Goal: Find specific page/section: Find specific page/section

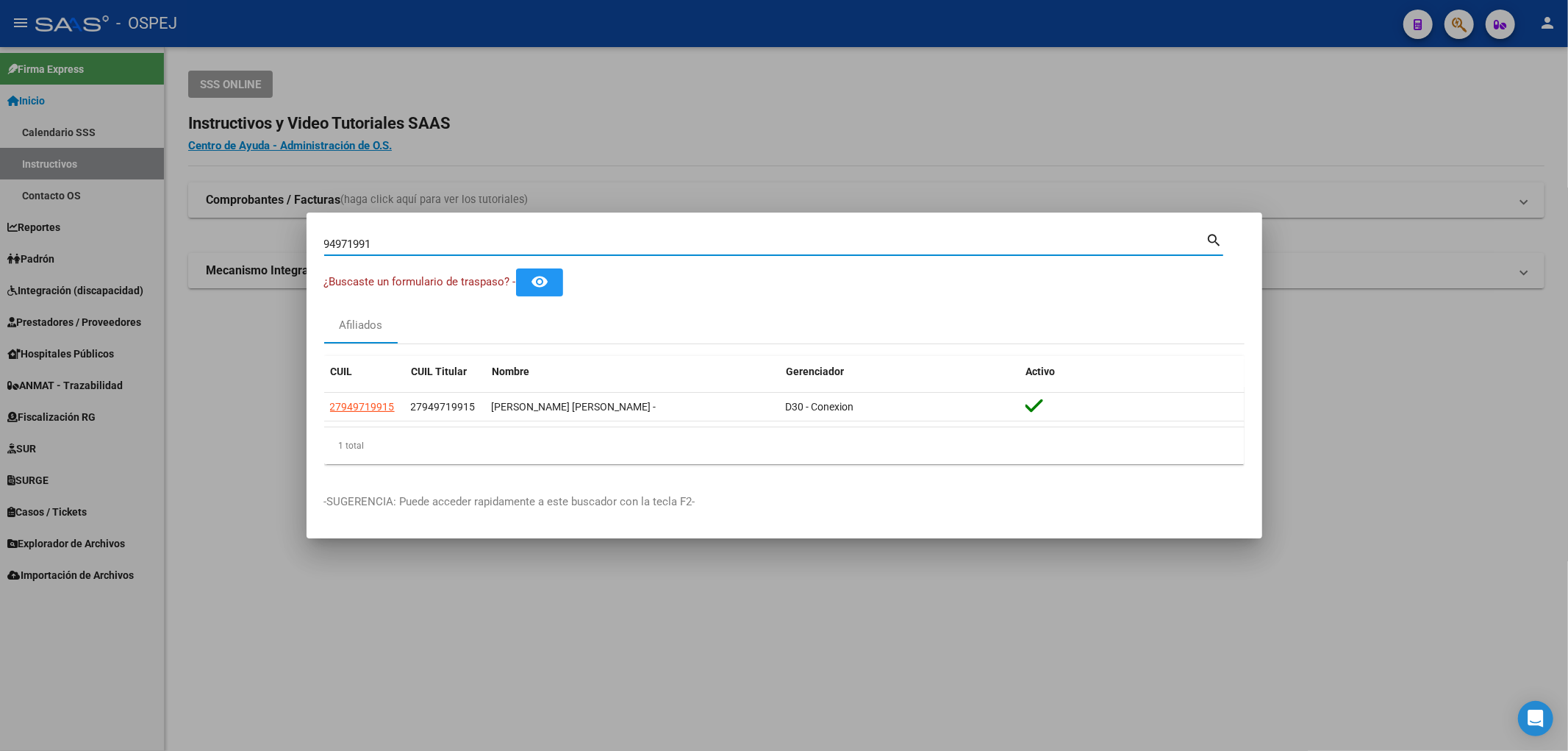
click at [399, 239] on input "94971991" at bounding box center [766, 244] width 882 height 13
paste input "37252713"
click at [399, 239] on input "37252713" at bounding box center [766, 244] width 882 height 13
click at [406, 249] on input "37252713" at bounding box center [766, 244] width 882 height 13
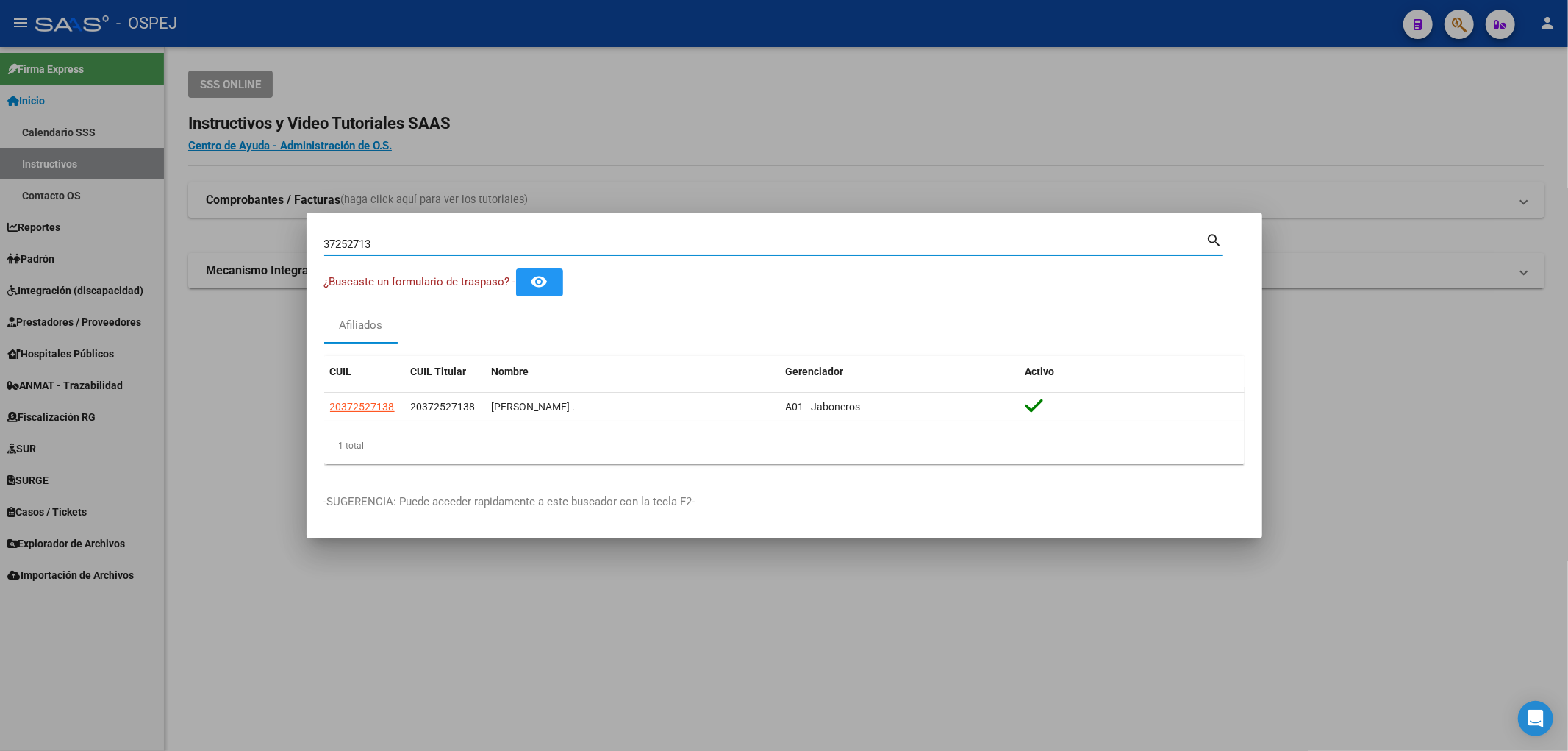
paste input "9803977"
type input "39803977"
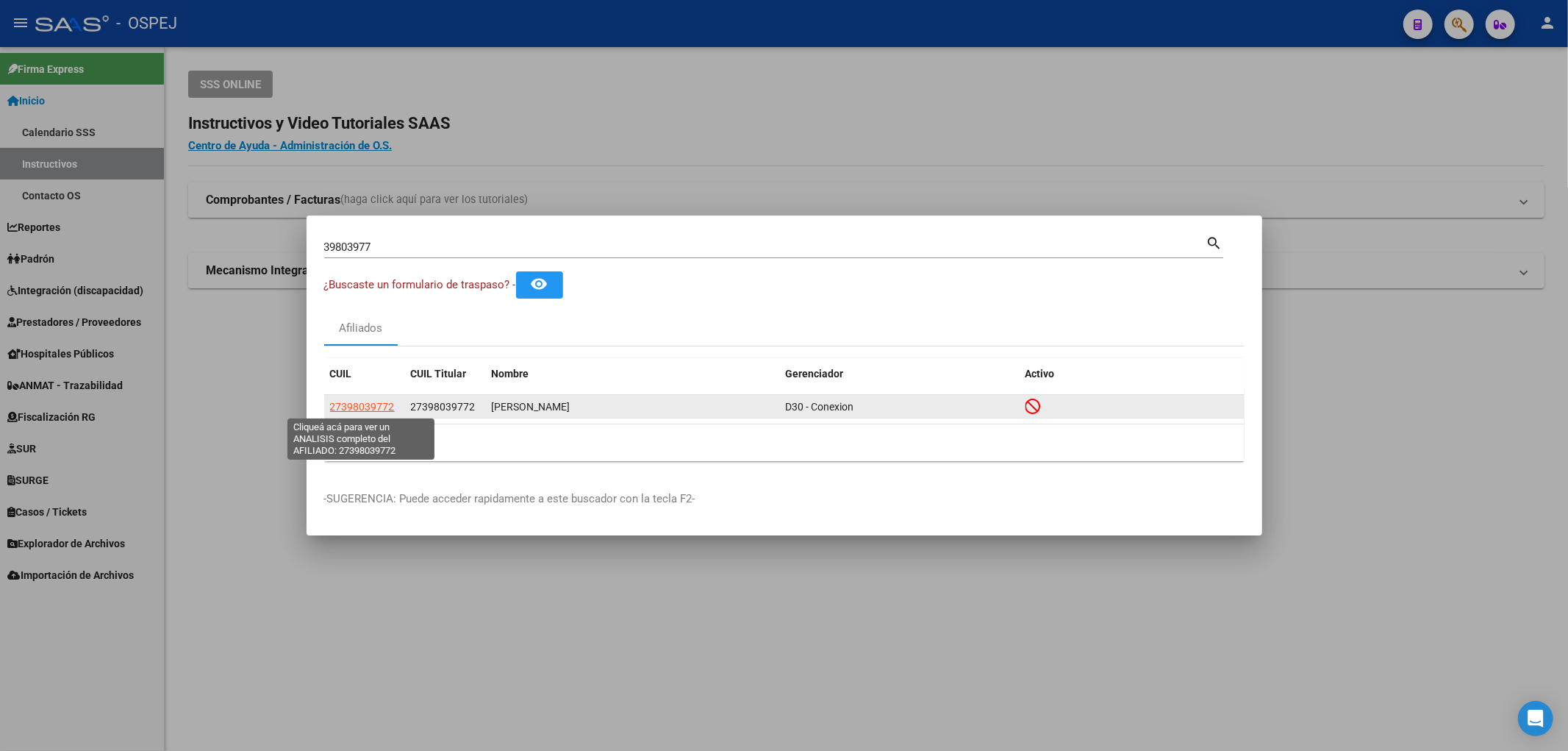
click at [359, 406] on span "27398039772" at bounding box center [363, 406] width 65 height 12
type textarea "27398039772"
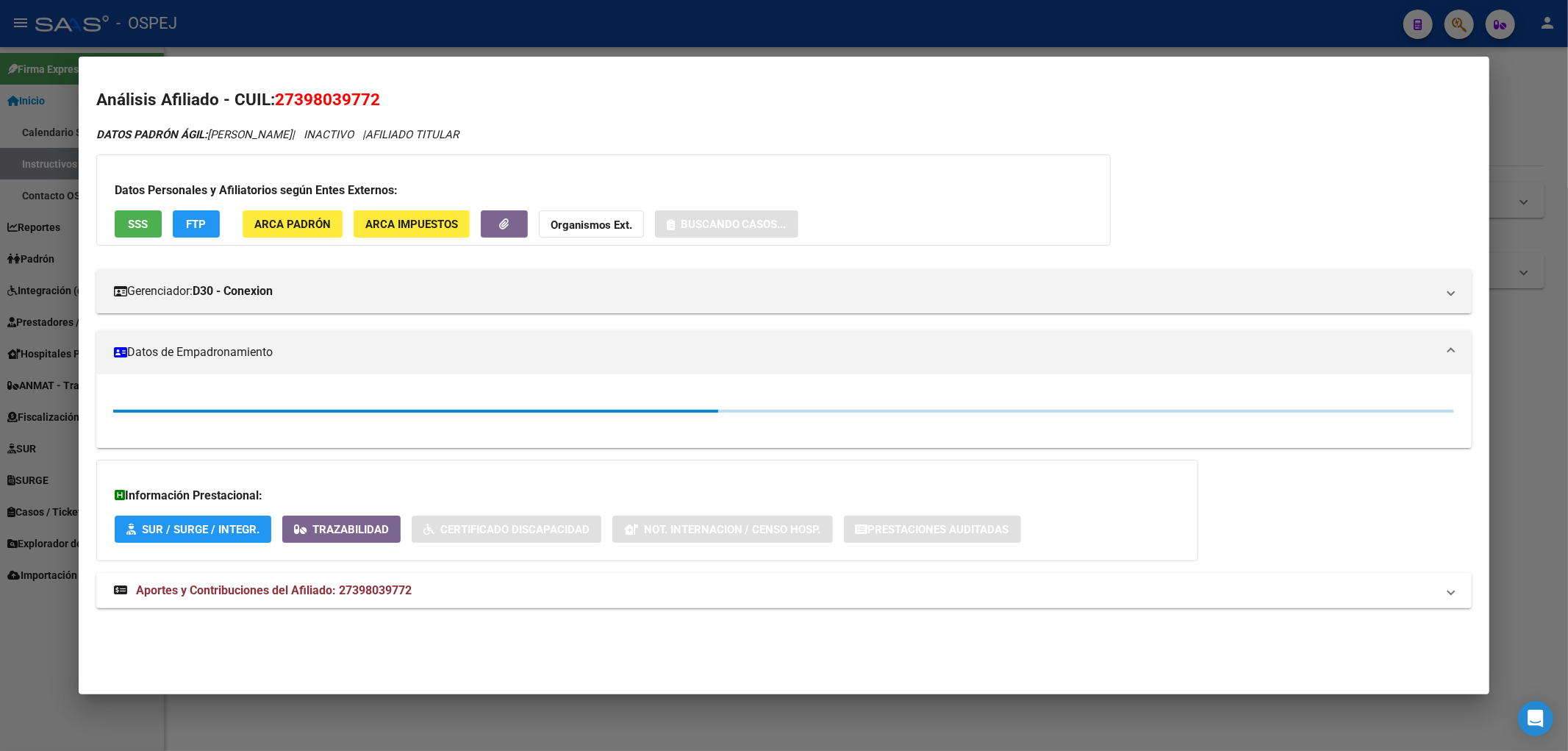
drag, startPoint x: 191, startPoint y: 26, endPoint x: 178, endPoint y: 8, distance: 22.2
click at [191, 27] on div at bounding box center [784, 376] width 1568 height 751
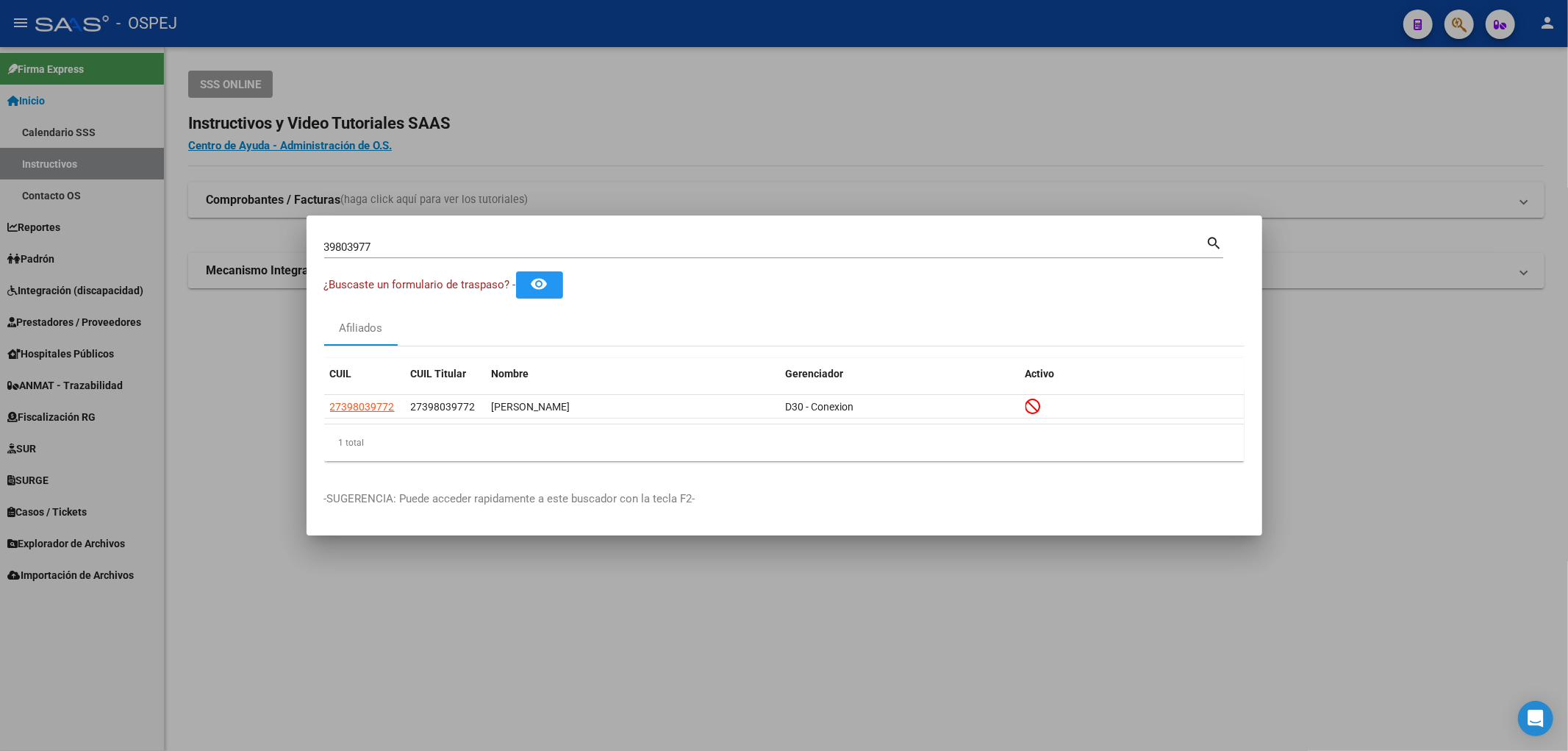
click at [443, 252] on div "39803977 Buscar (apellido, dni, [PERSON_NAME], [PERSON_NAME], cuit, obra social)" at bounding box center [766, 247] width 882 height 22
click at [443, 251] on input "39803977" at bounding box center [766, 247] width 882 height 13
paste input "7252713"
type input "37252713"
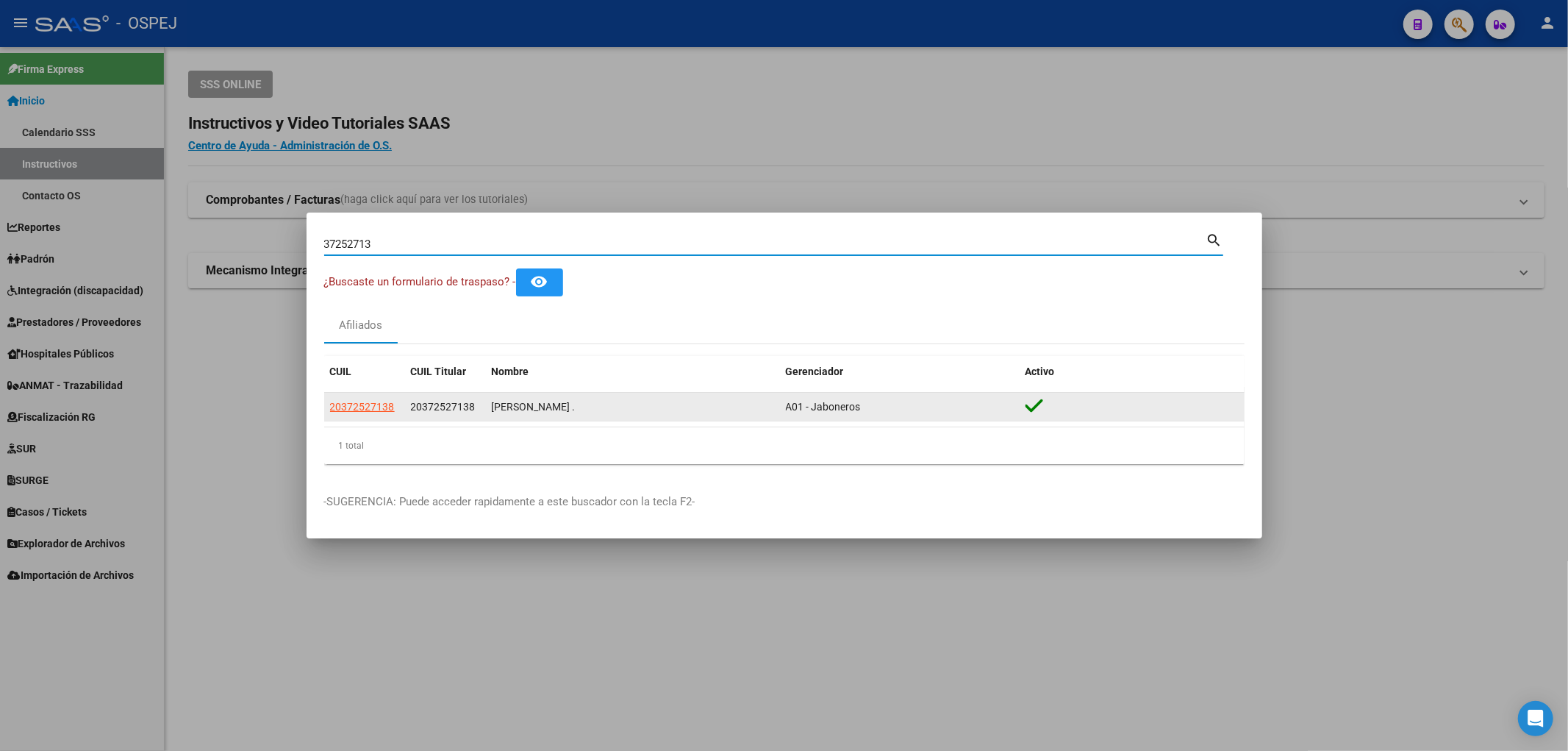
click at [371, 417] on datatable-body-cell "20372527138" at bounding box center [364, 407] width 81 height 28
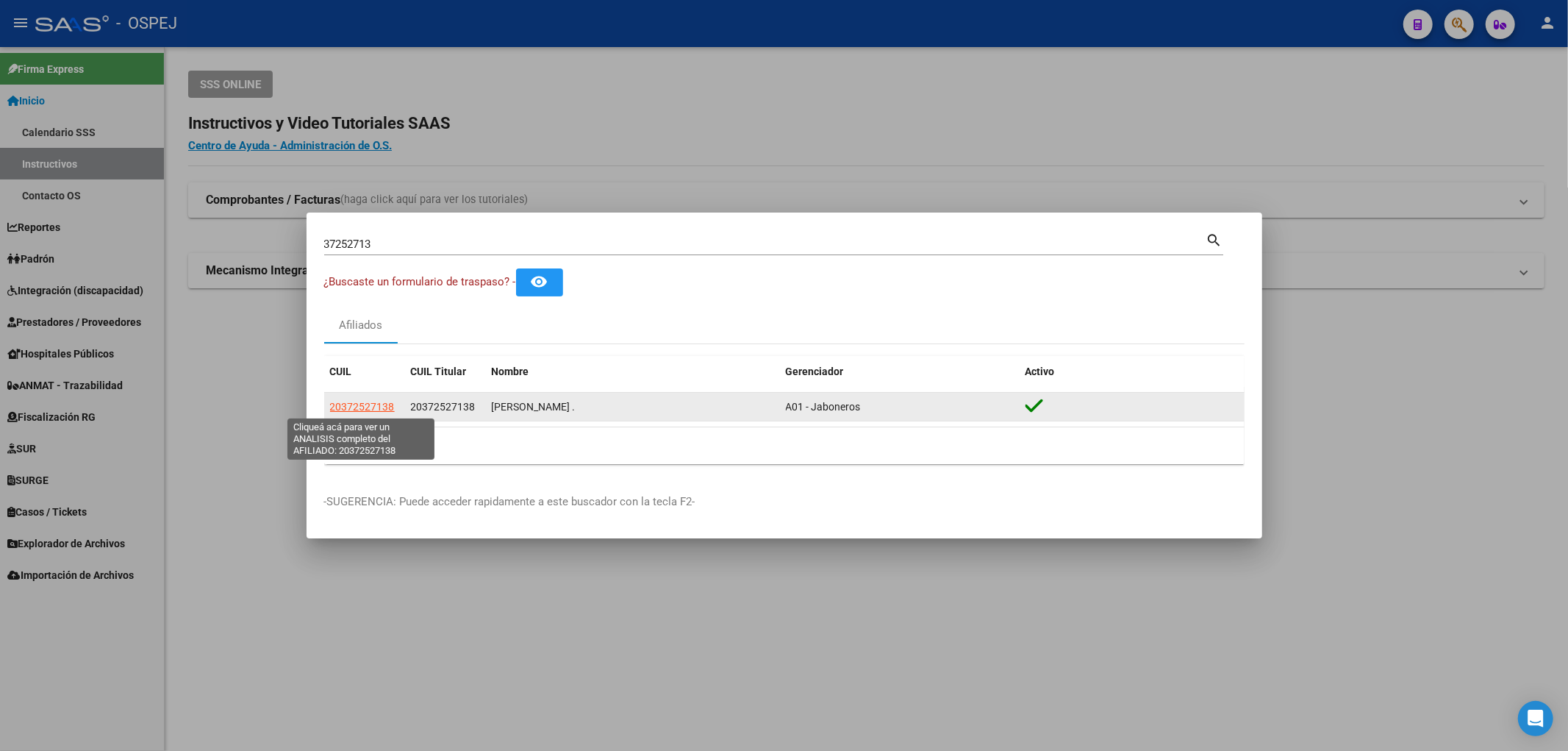
click at [369, 412] on span "20372527138" at bounding box center [363, 406] width 65 height 12
type textarea "20372527138"
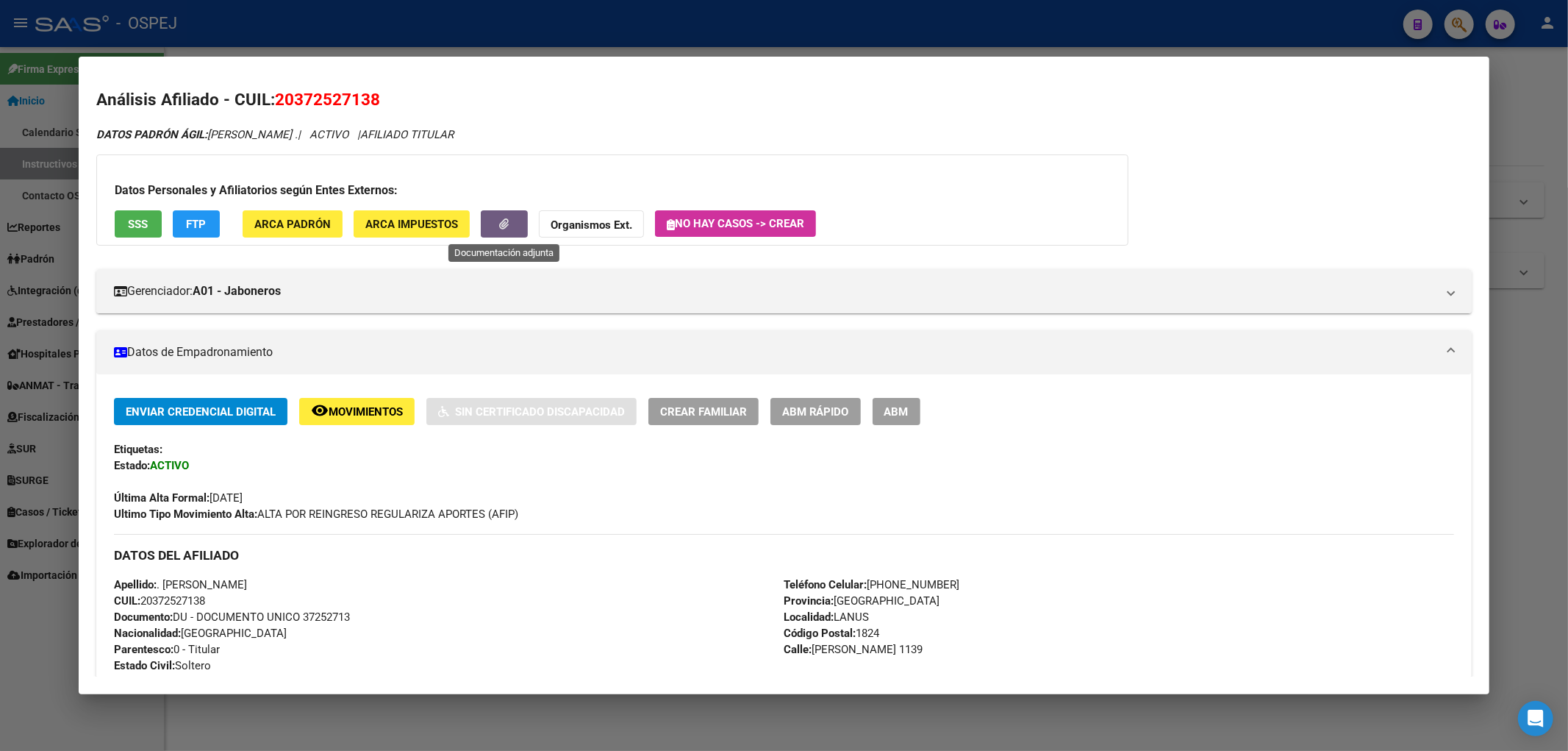
click at [518, 226] on button "button" at bounding box center [504, 224] width 47 height 28
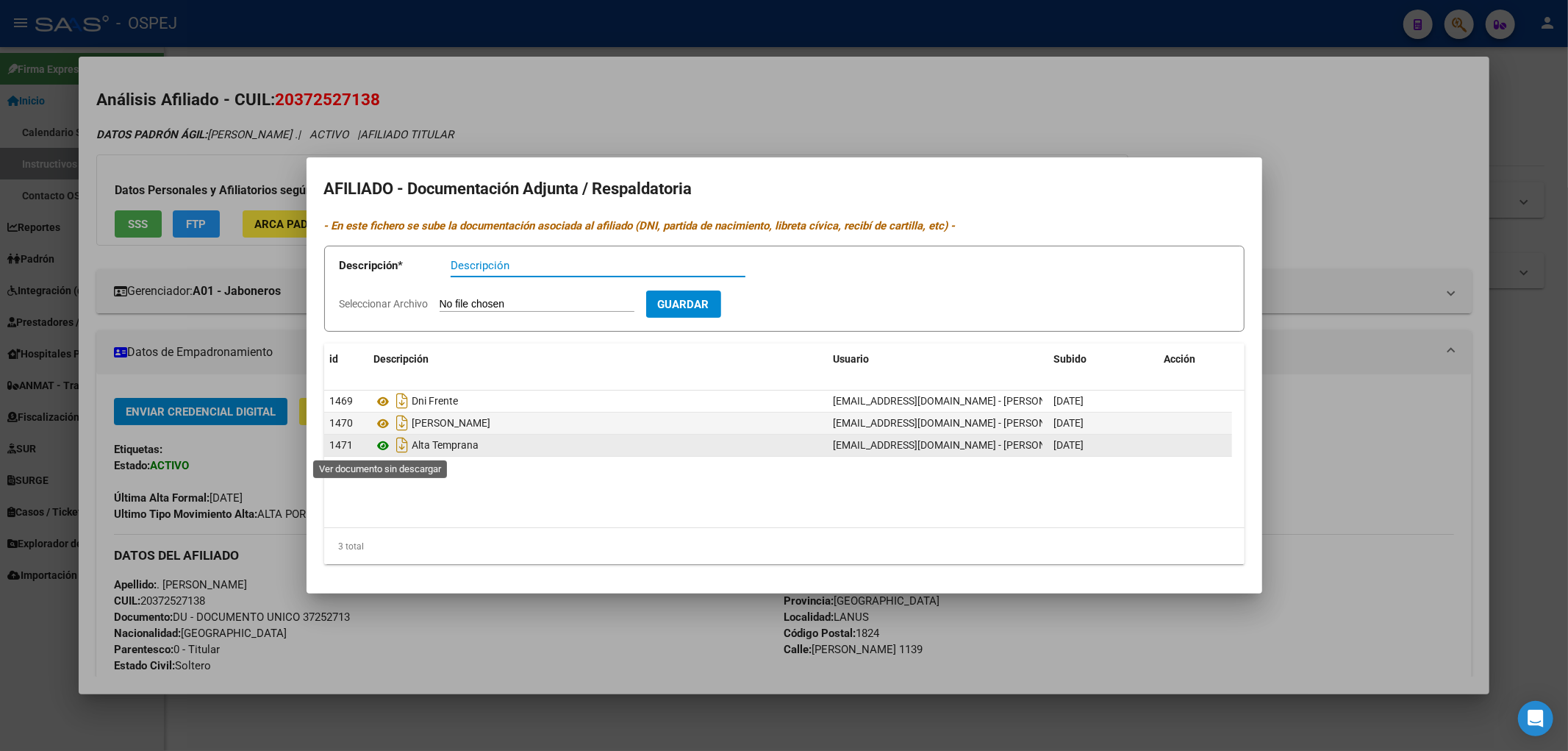
click at [384, 443] on icon at bounding box center [384, 446] width 19 height 18
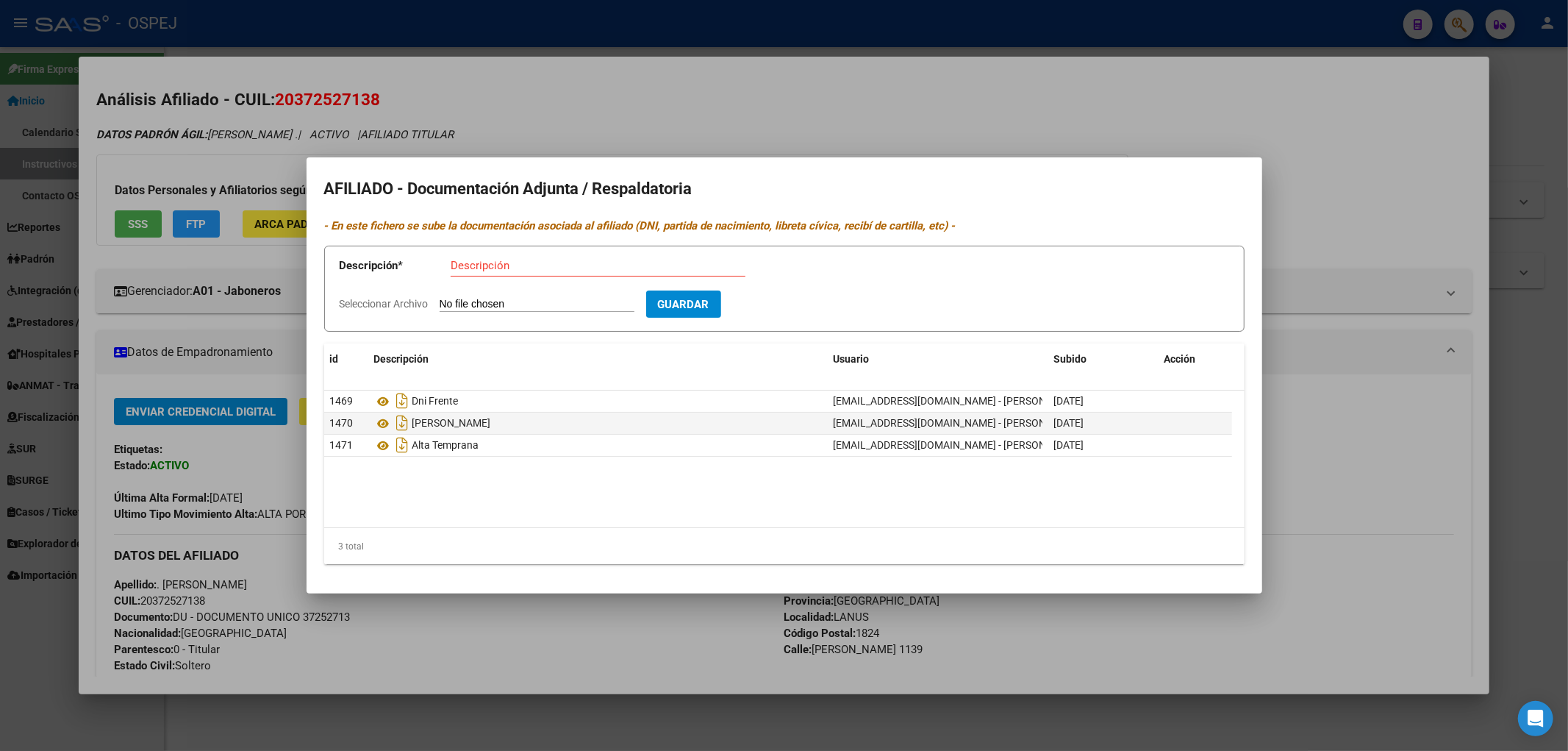
click at [520, 43] on div at bounding box center [784, 376] width 1568 height 751
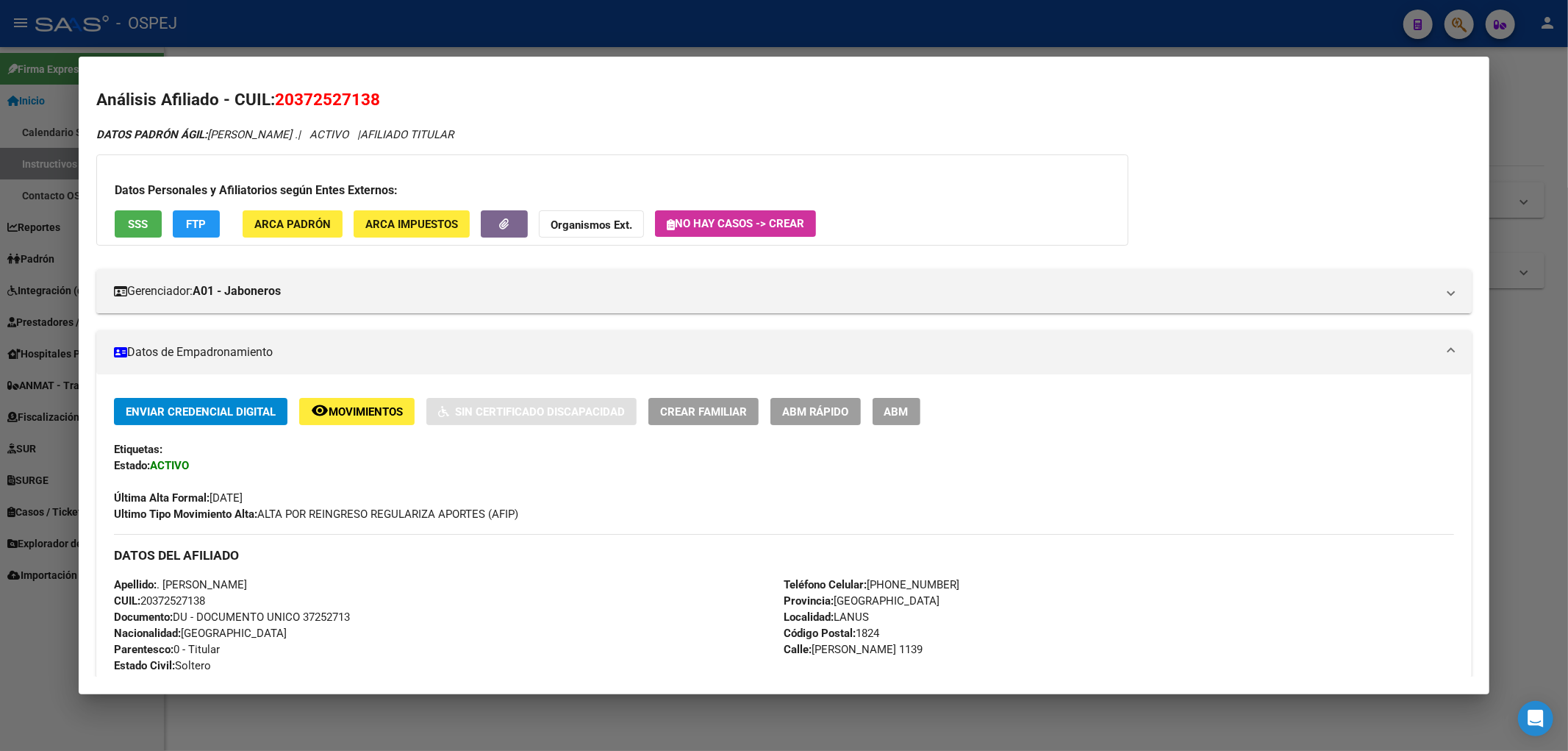
click at [325, 42] on div at bounding box center [784, 376] width 1568 height 751
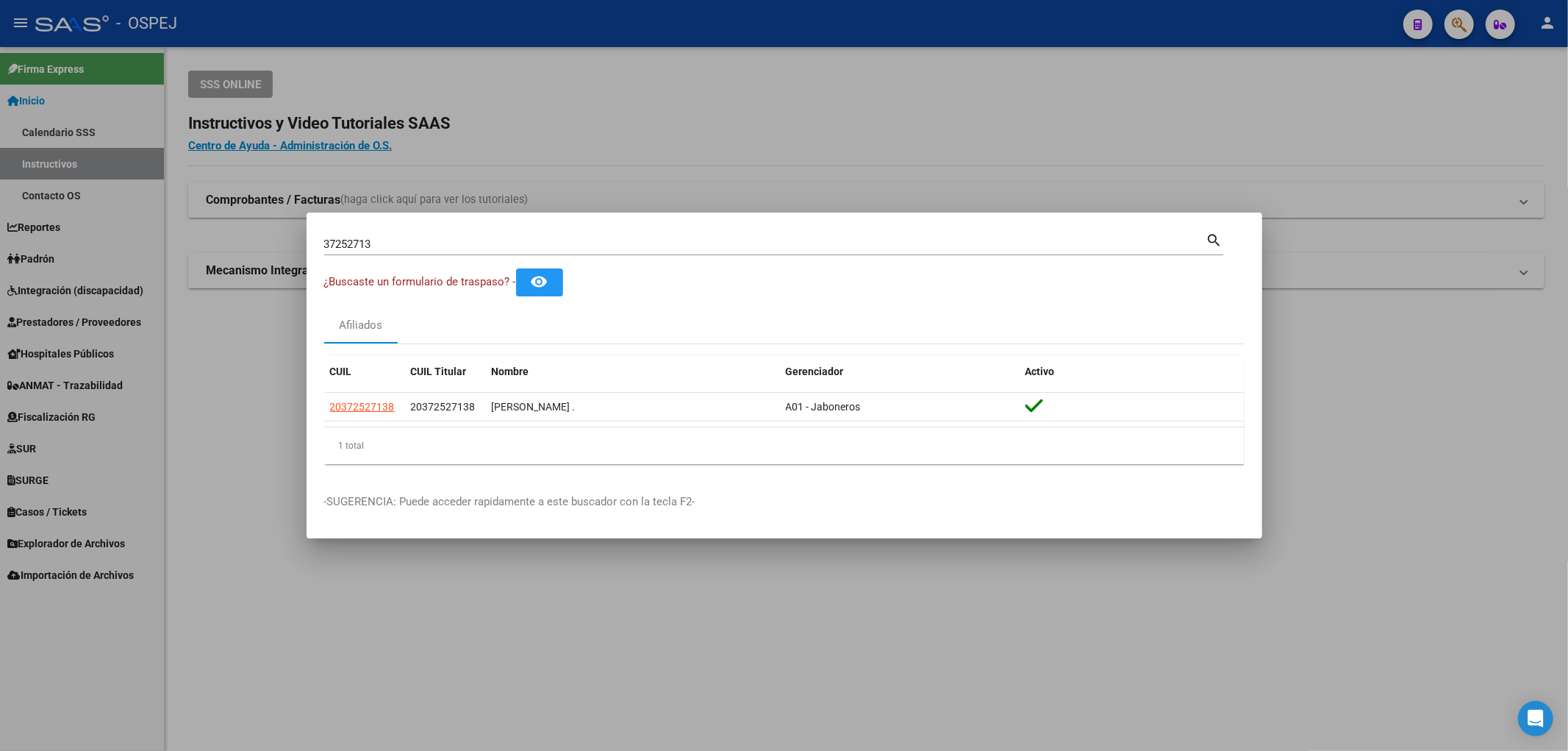
click at [369, 260] on div "37252713 Buscar (apellido, dni, [PERSON_NAME], [PERSON_NAME], cuit, obra social…" at bounding box center [774, 249] width 899 height 39
click at [376, 246] on input "37252713" at bounding box center [766, 244] width 882 height 13
paste input "9803977"
type input "39803977"
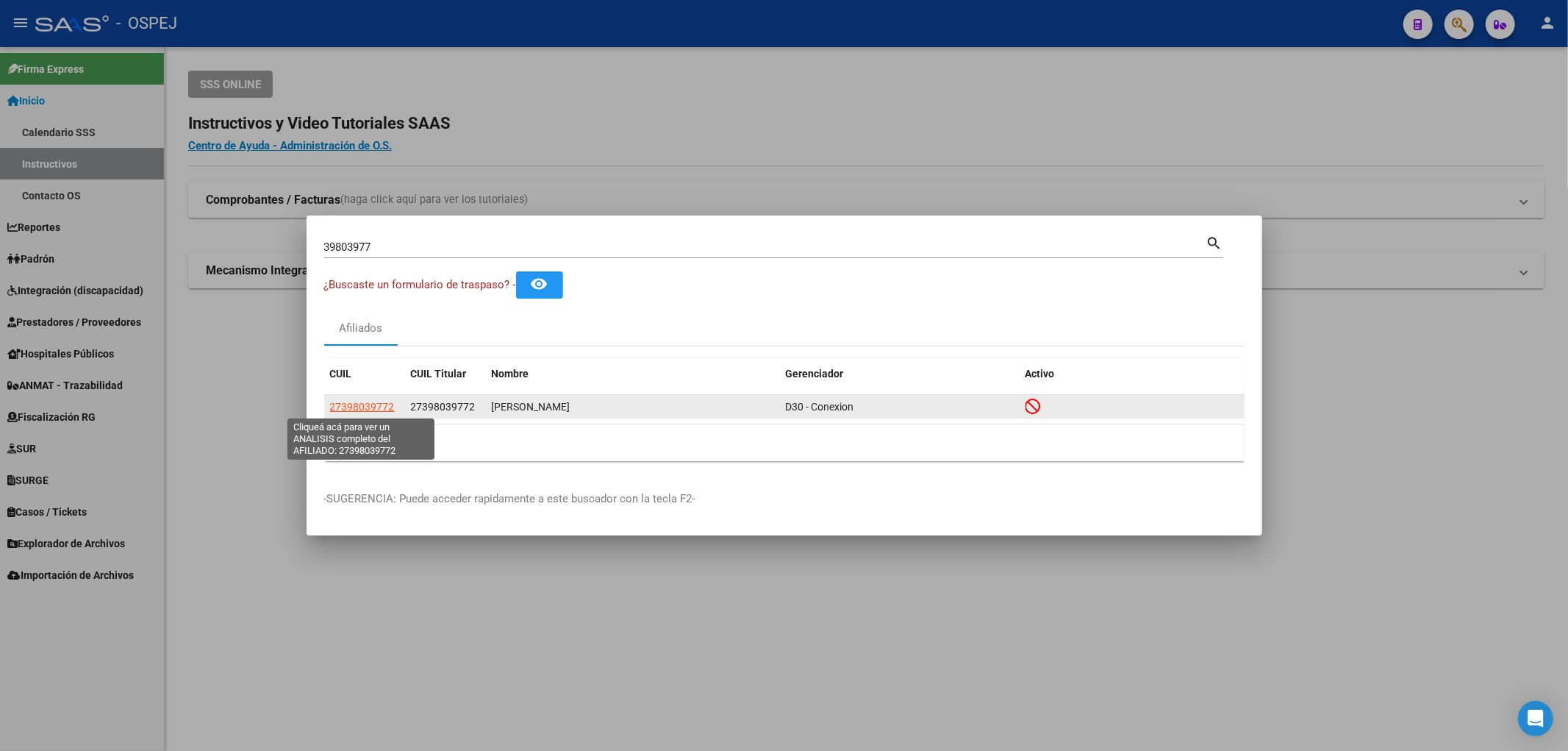
click at [337, 410] on span "27398039772" at bounding box center [363, 406] width 65 height 12
type textarea "27398039772"
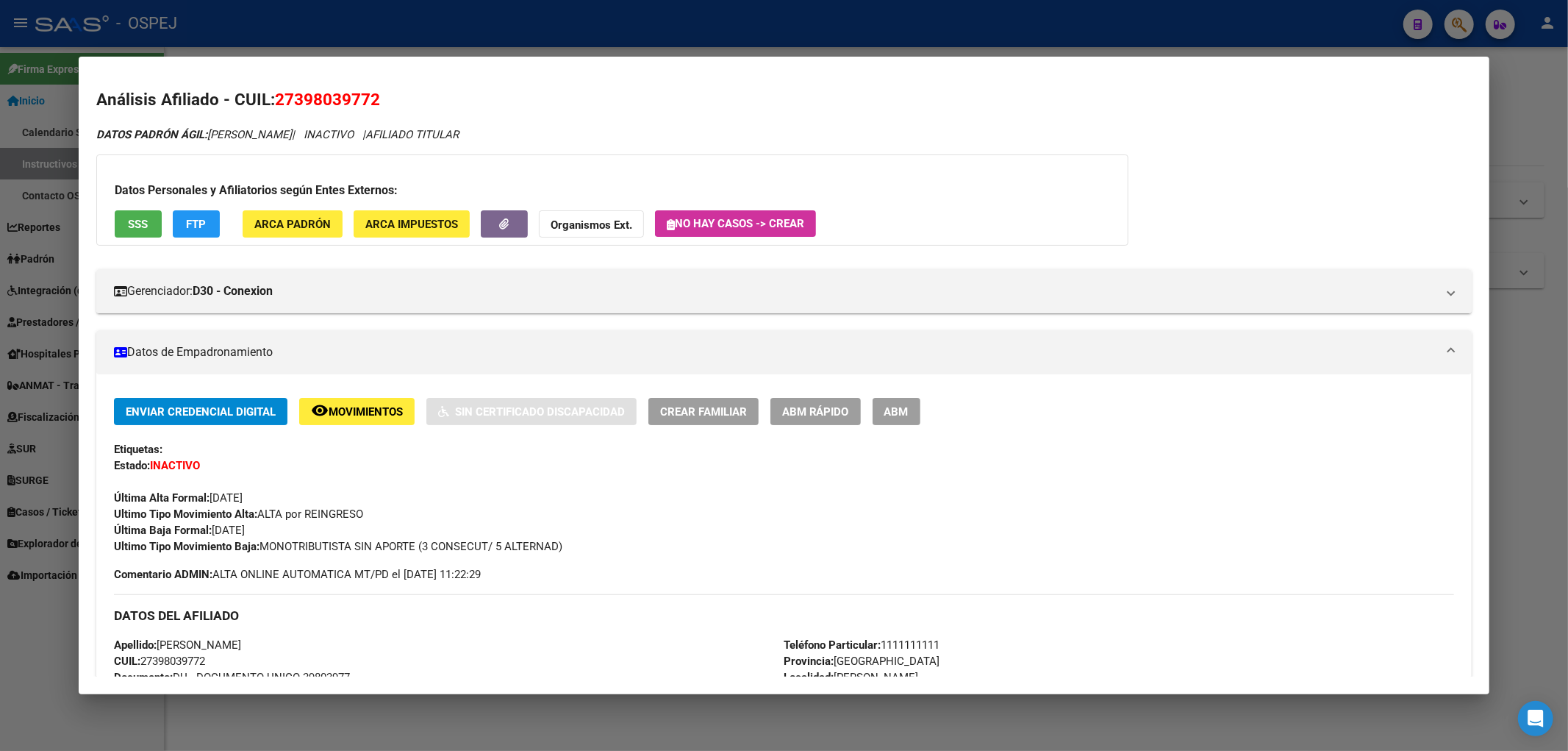
click at [343, 46] on div at bounding box center [784, 376] width 1568 height 751
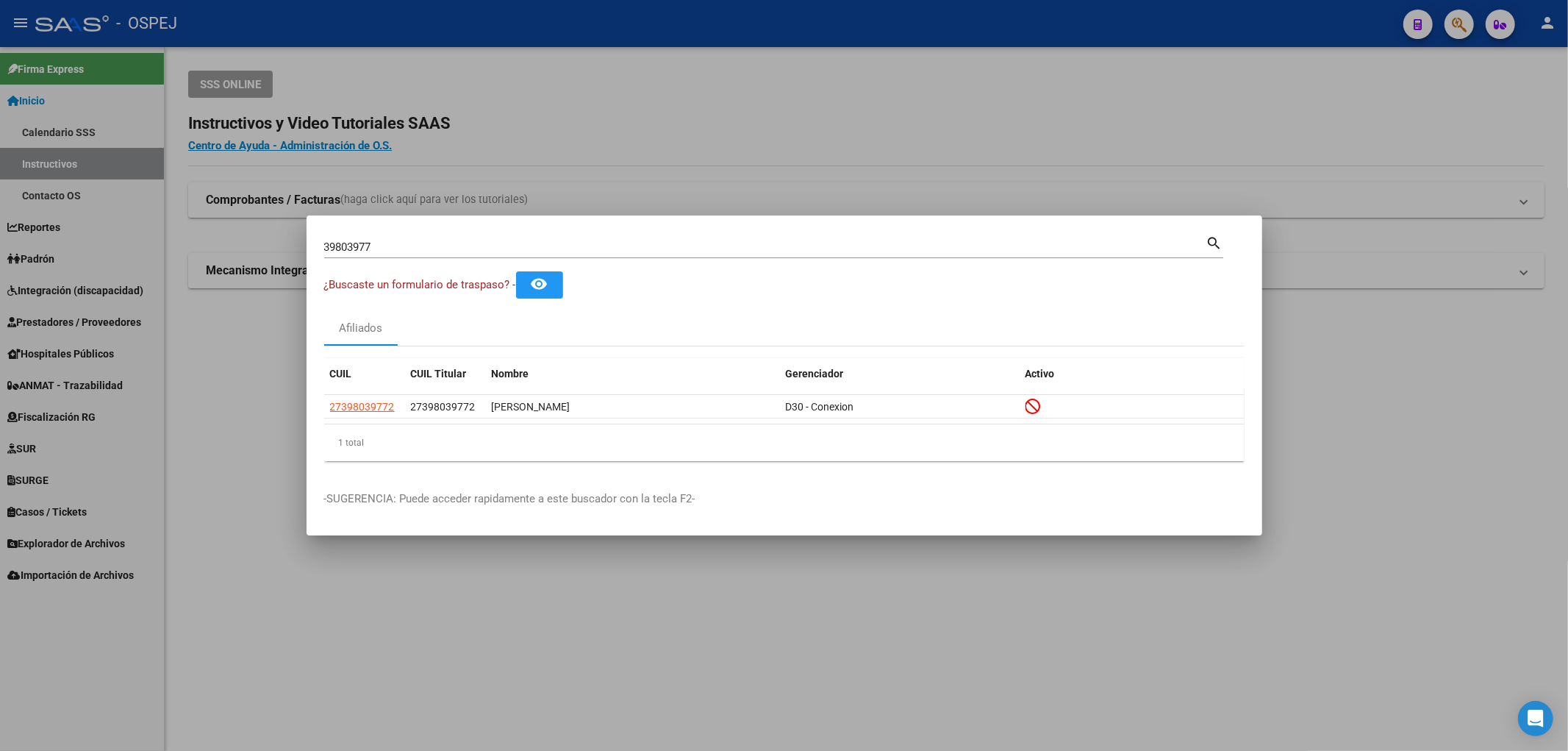
click at [319, 251] on mat-dialog-content "39803977 Buscar (apellido, dni, cuil, nro traspaso, cuit, obra social) search ¿…" at bounding box center [785, 352] width 956 height 239
click at [345, 244] on input "39803977" at bounding box center [766, 247] width 882 height 13
click at [445, 240] on input "39803977" at bounding box center [766, 247] width 882 height 13
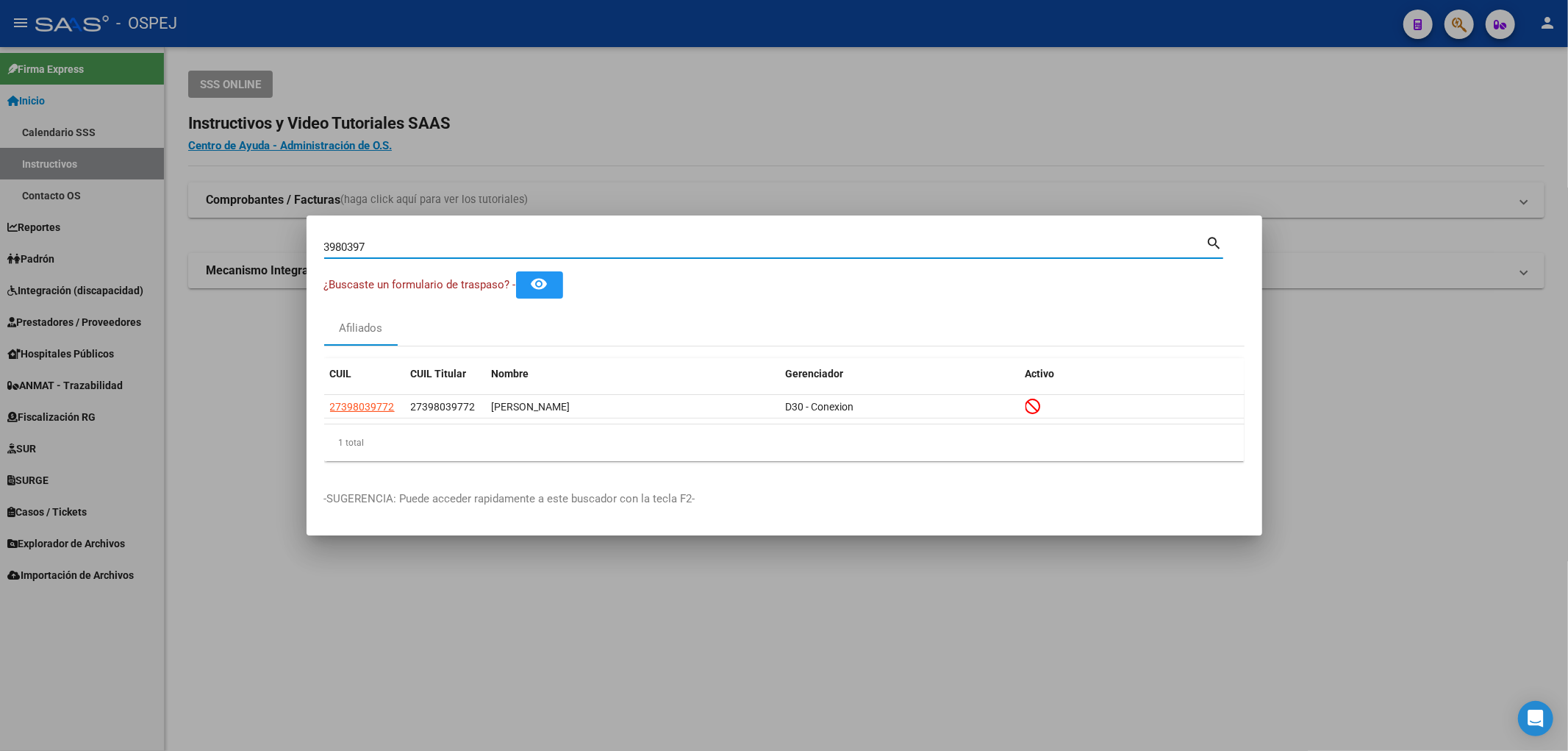
type input "39803977"
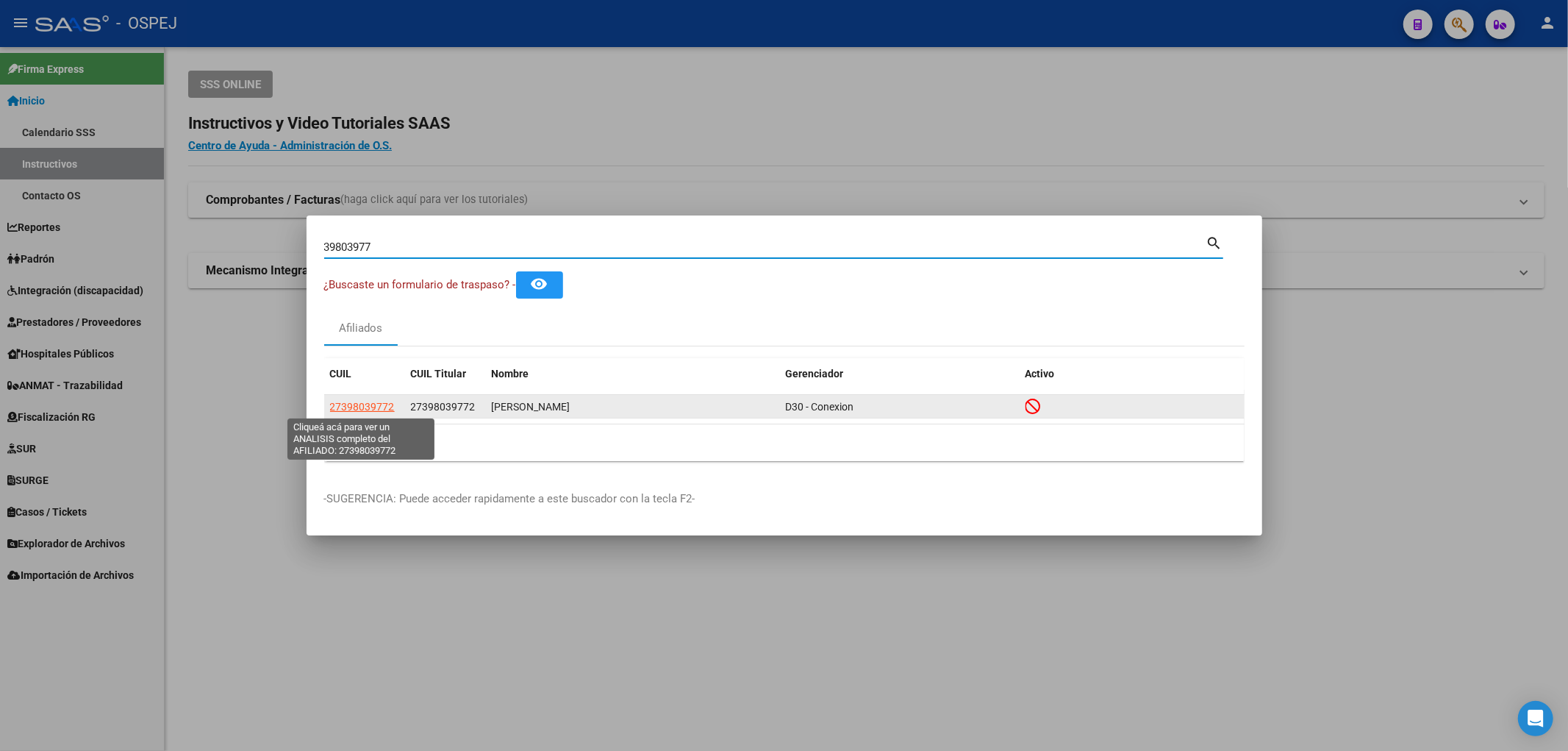
click at [357, 411] on span "27398039772" at bounding box center [363, 406] width 65 height 12
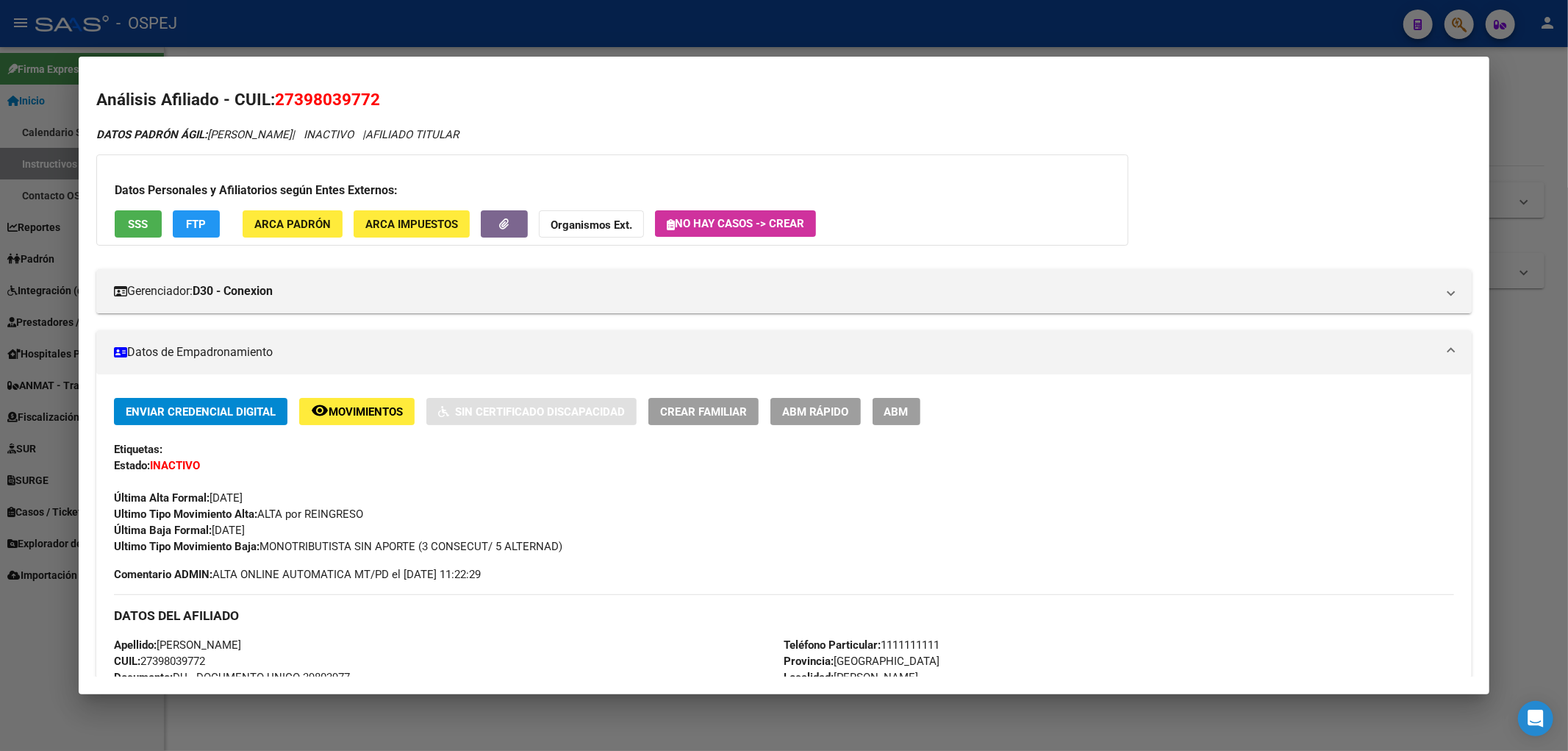
click at [329, 108] on span "27398039772" at bounding box center [328, 99] width 105 height 19
click at [328, 108] on span "27398039772" at bounding box center [328, 99] width 105 height 19
copy span "27398039772"
